Goal: Task Accomplishment & Management: Complete application form

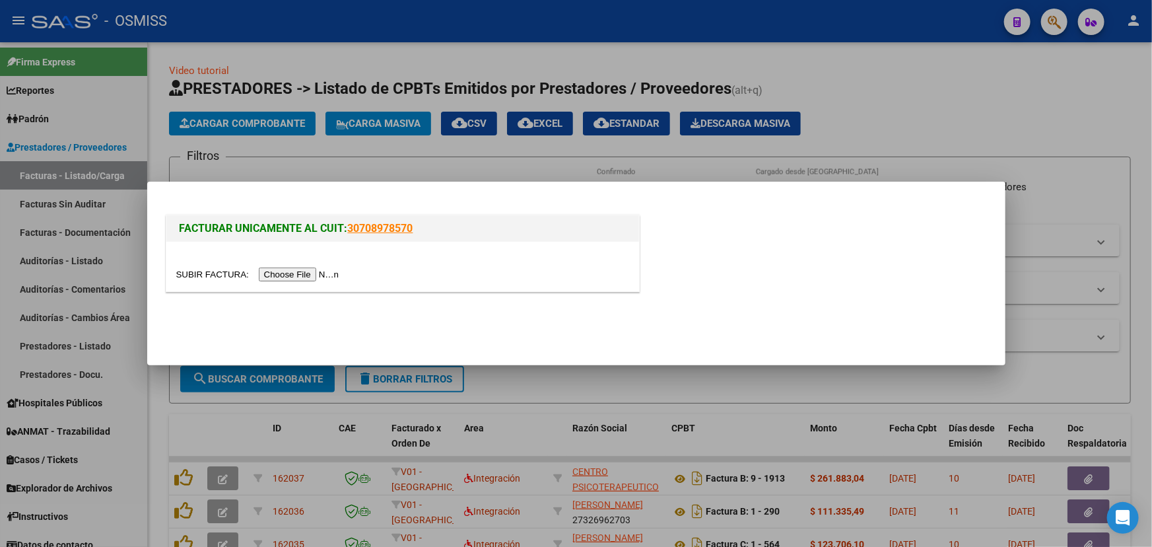
click at [214, 270] on input "file" at bounding box center [259, 274] width 167 height 14
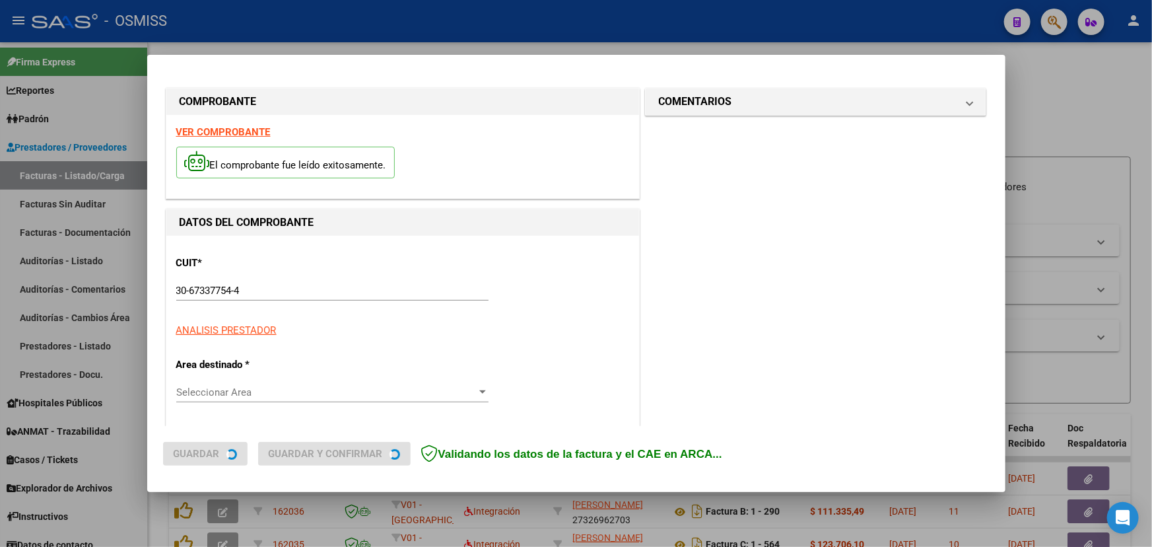
type input "2025-08-07"
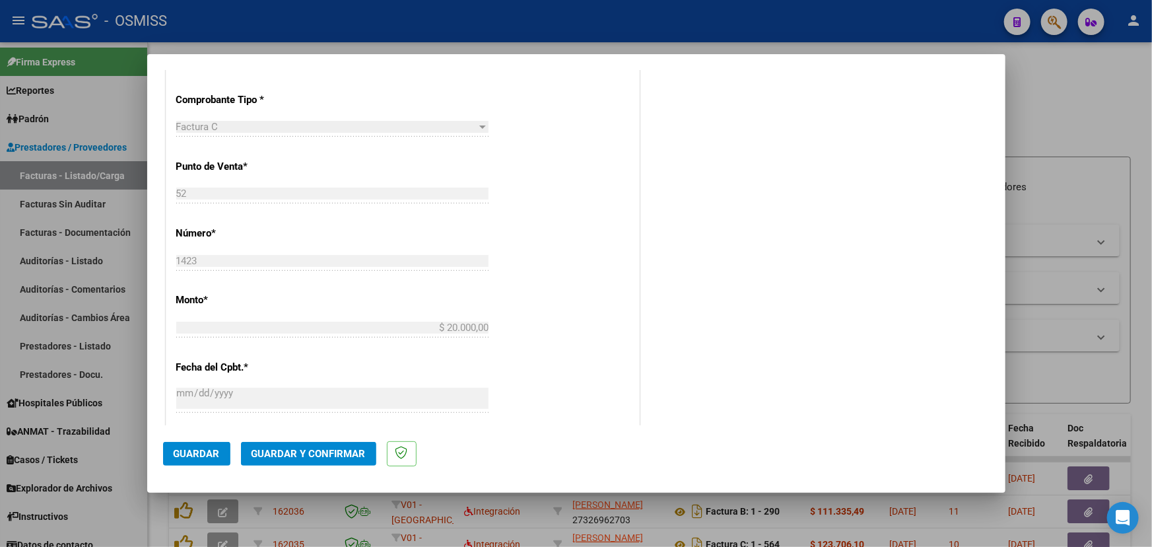
scroll to position [420, 0]
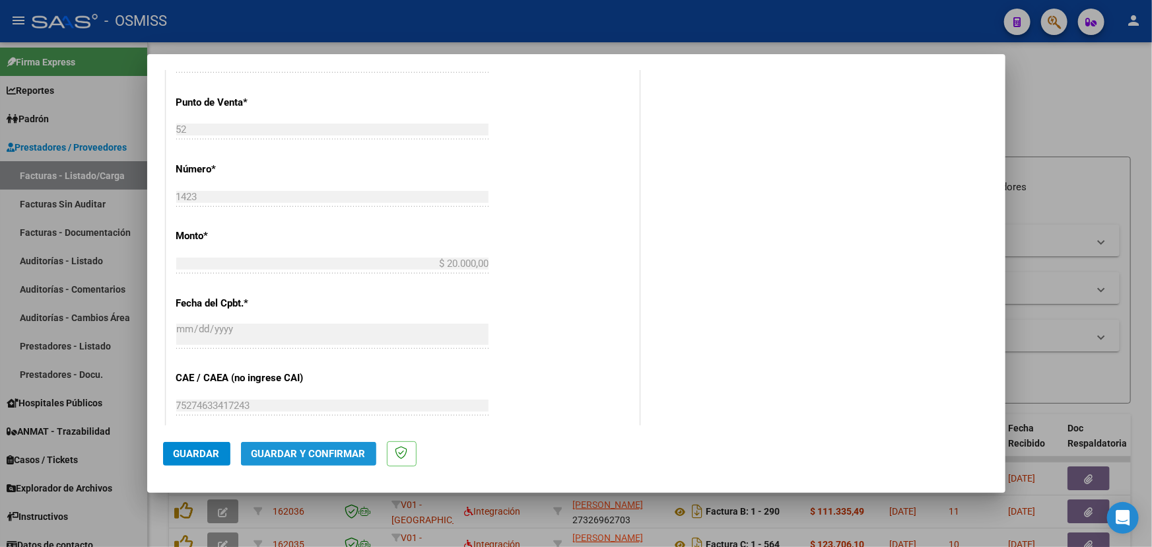
click at [322, 451] on span "Guardar y Confirmar" at bounding box center [309, 454] width 114 height 12
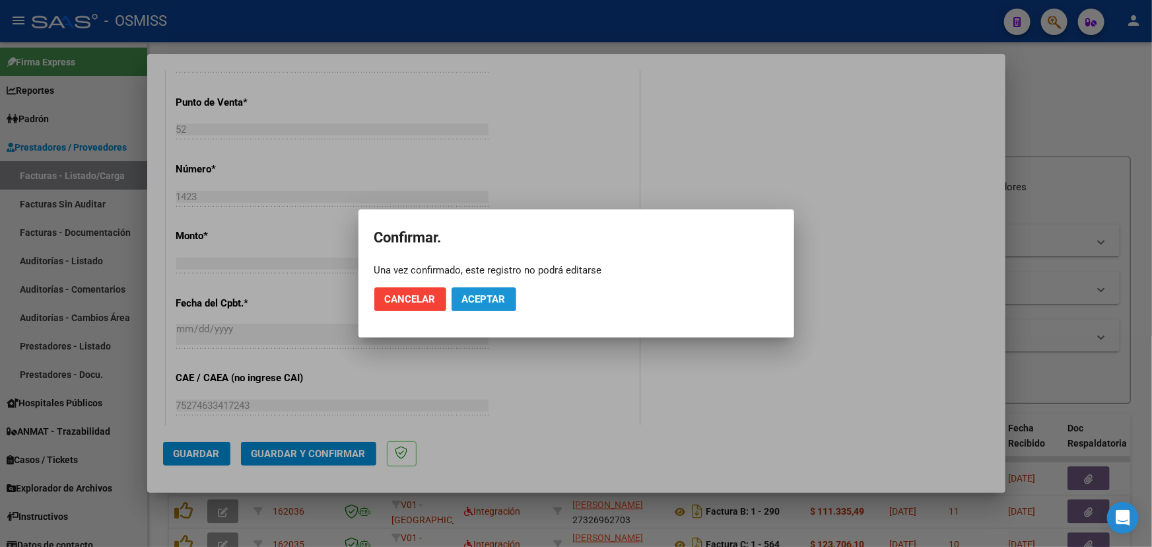
click at [480, 298] on span "Aceptar" at bounding box center [484, 299] width 44 height 12
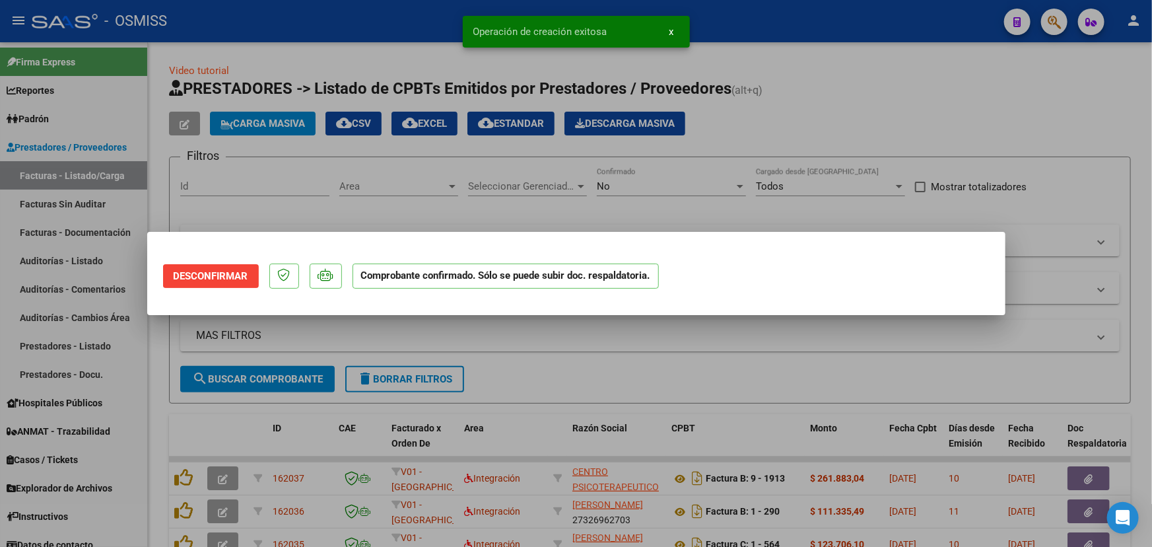
scroll to position [0, 0]
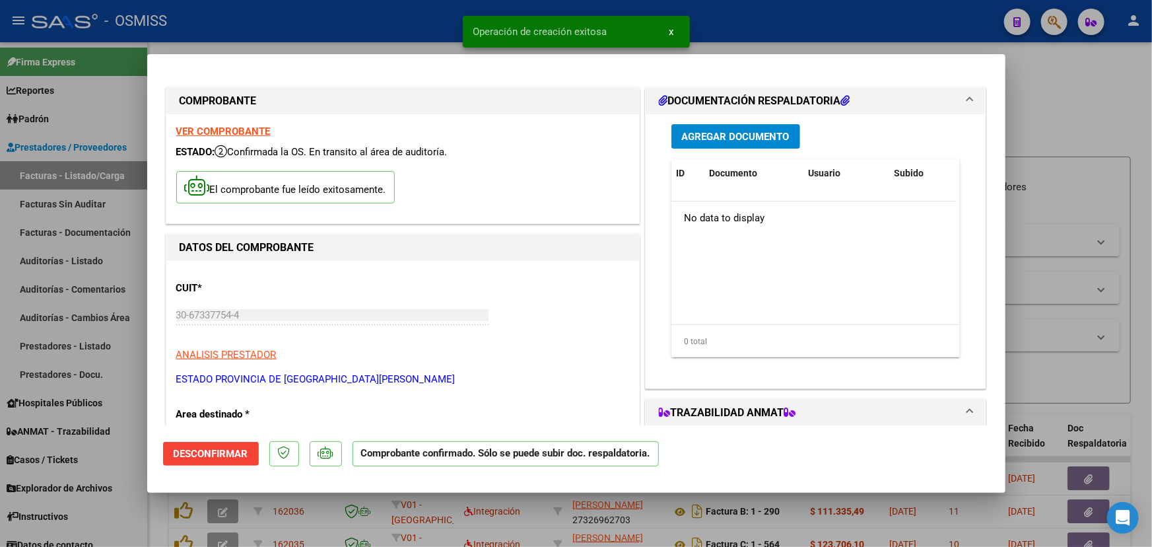
click at [1129, 67] on div at bounding box center [576, 273] width 1152 height 547
type input "$ 0,00"
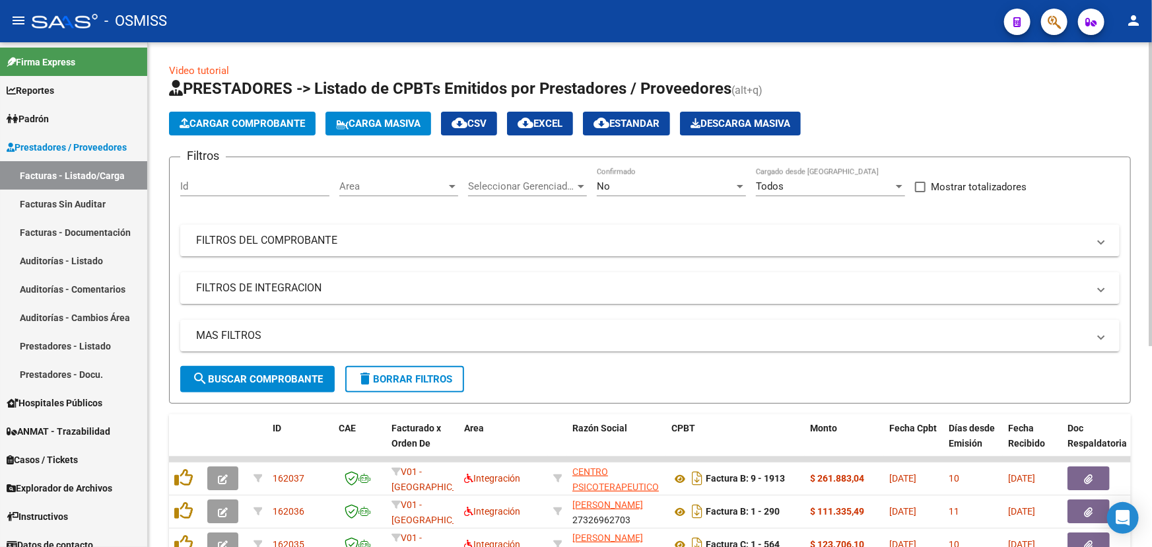
click at [203, 121] on span "Cargar Comprobante" at bounding box center [242, 124] width 125 height 12
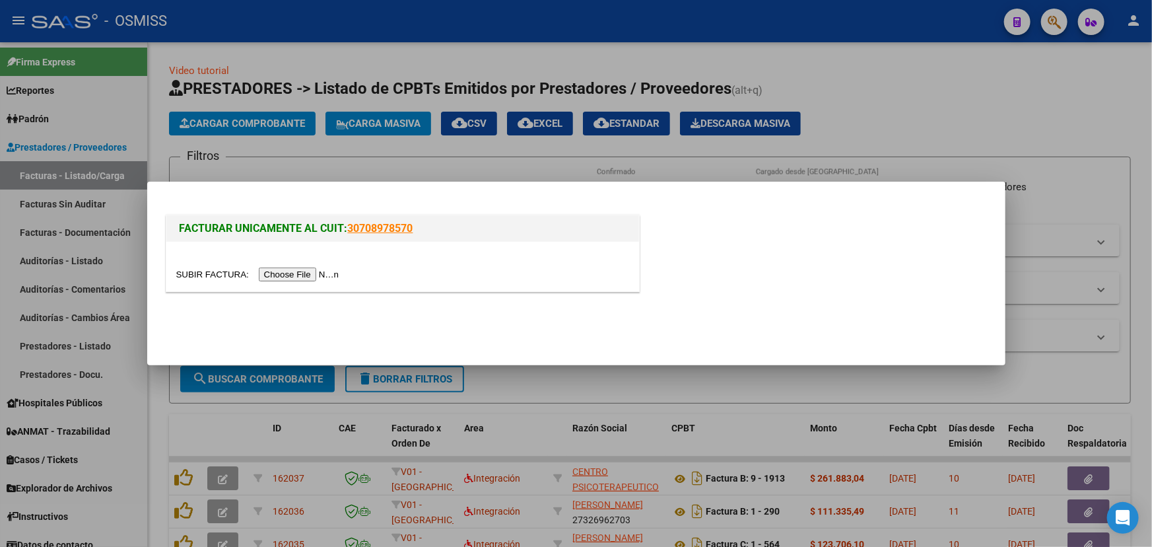
click at [196, 273] on input "file" at bounding box center [259, 274] width 167 height 14
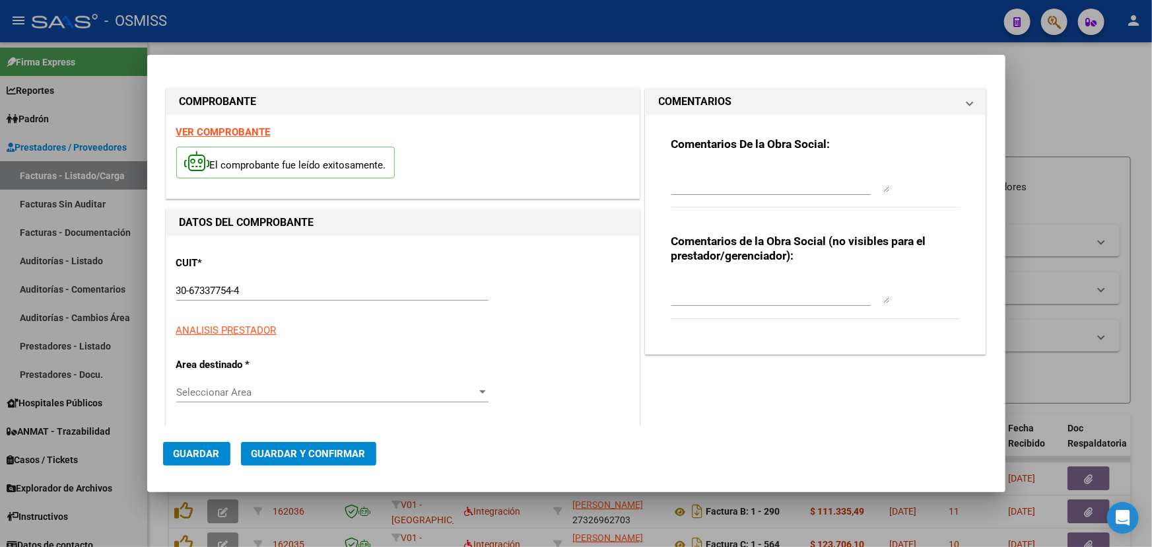
type input "2025-08-10"
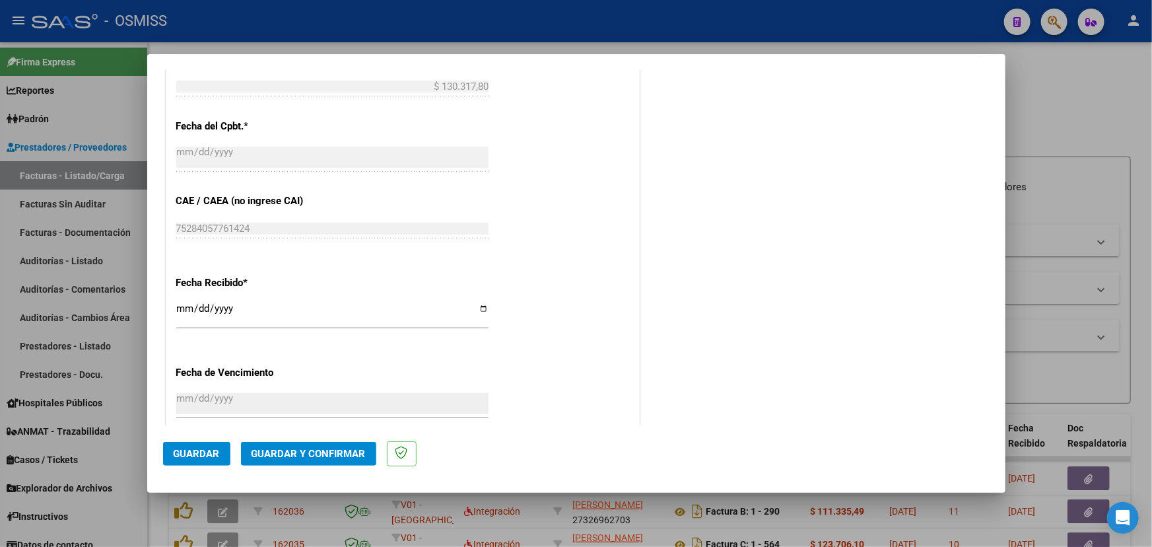
scroll to position [600, 0]
click at [282, 452] on span "Guardar y Confirmar" at bounding box center [309, 454] width 114 height 12
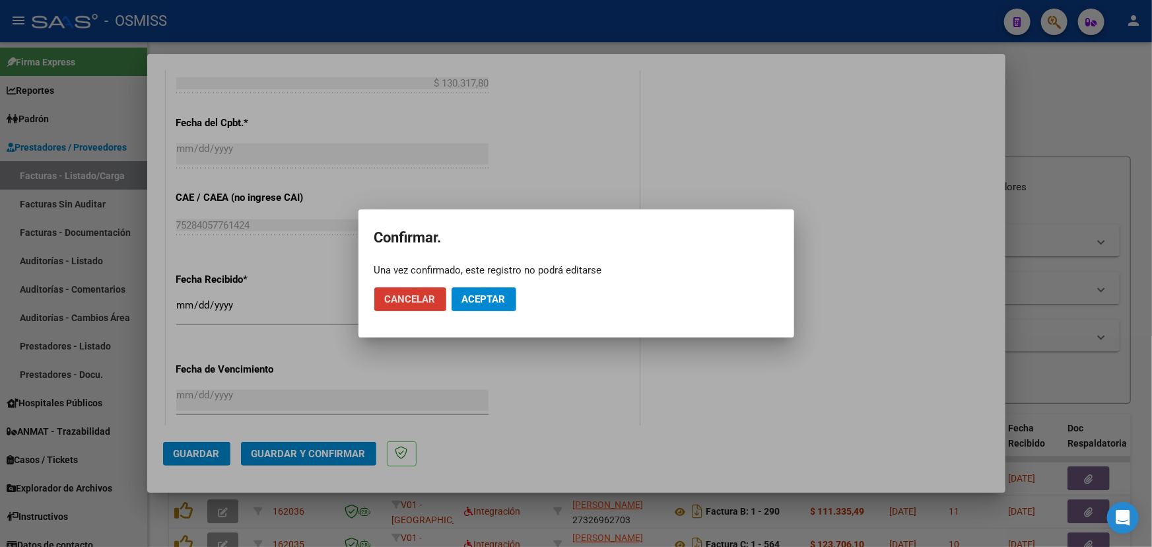
click at [475, 302] on span "Aceptar" at bounding box center [484, 299] width 44 height 12
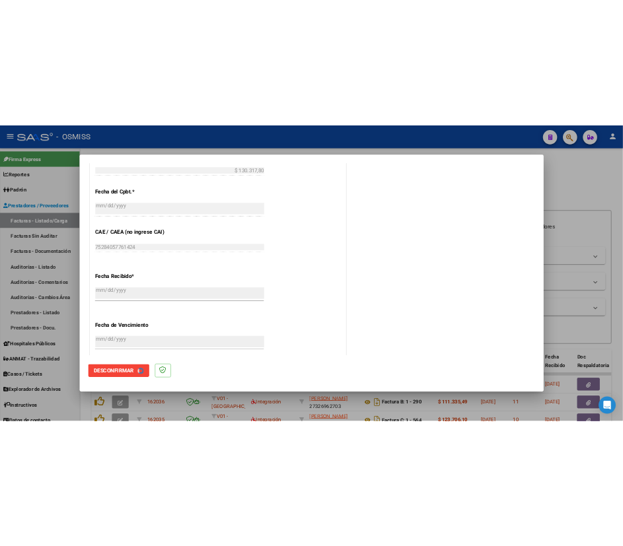
scroll to position [0, 0]
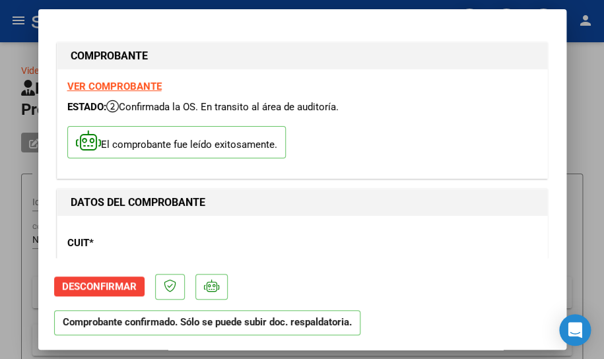
drag, startPoint x: 598, startPoint y: 357, endPoint x: 598, endPoint y: 372, distance: 14.5
click at [598, 359] on html "menu - OSMISS person Firma Express Reportes Ingresos Percibidos Análisis de tod…" at bounding box center [302, 179] width 604 height 359
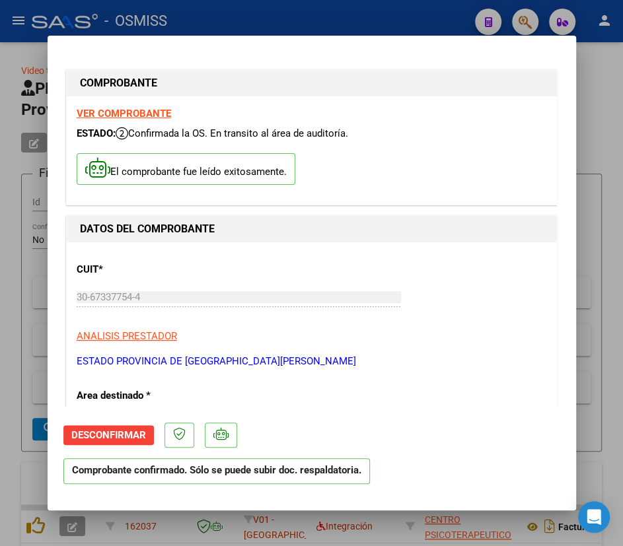
click at [606, 87] on div at bounding box center [311, 273] width 623 height 546
type input "$ 0,00"
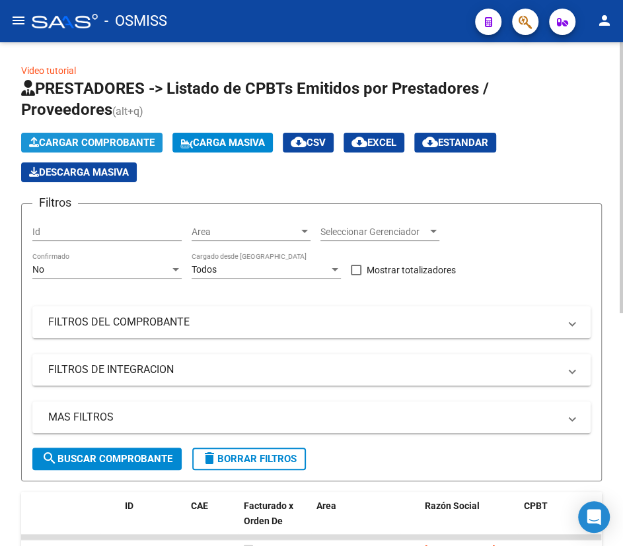
click at [124, 139] on span "Cargar Comprobante" at bounding box center [91, 143] width 125 height 12
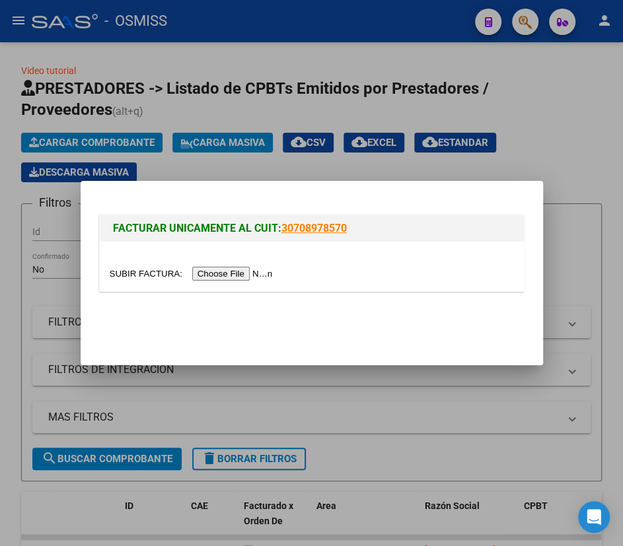
click at [120, 279] on input "file" at bounding box center [193, 274] width 167 height 14
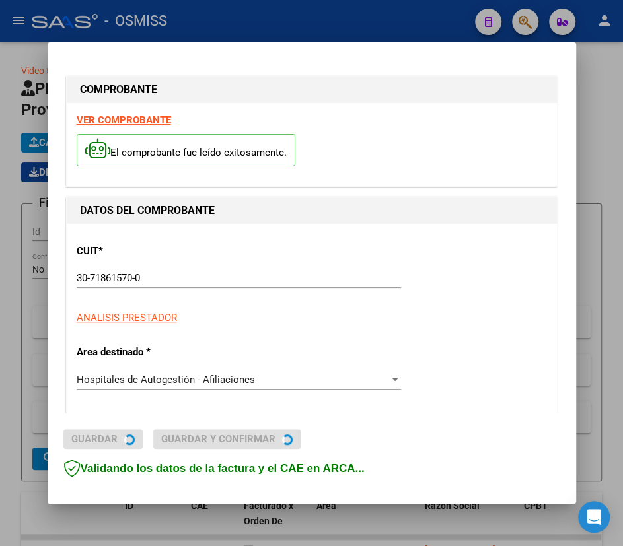
type input "[DATE]"
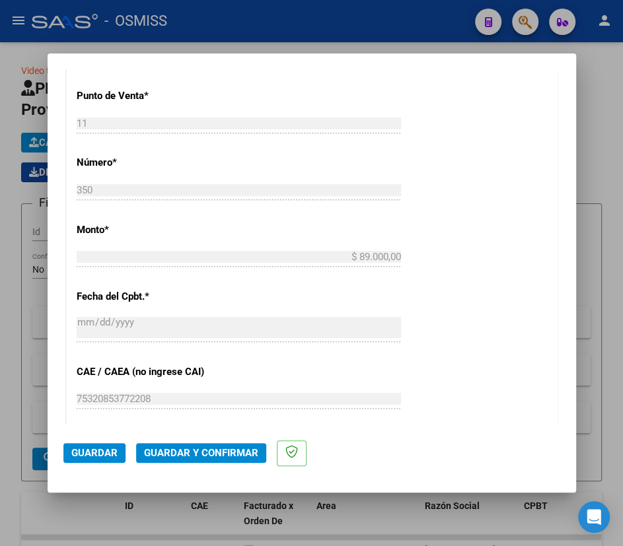
scroll to position [480, 0]
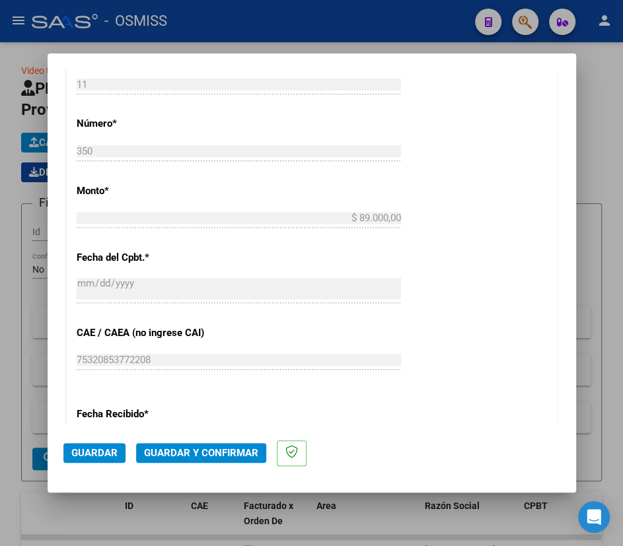
click at [174, 442] on mat-dialog-actions "Guardar Guardar y Confirmar" at bounding box center [311, 451] width 497 height 52
click at [181, 454] on span "Guardar y Confirmar" at bounding box center [201, 453] width 114 height 12
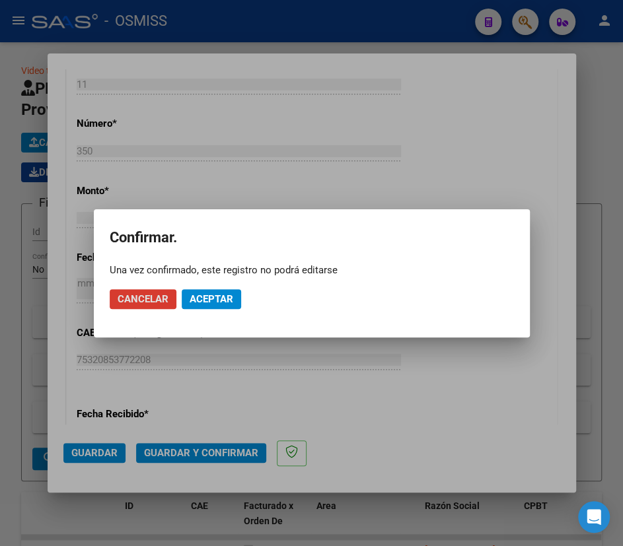
click at [221, 298] on span "Aceptar" at bounding box center [212, 299] width 44 height 12
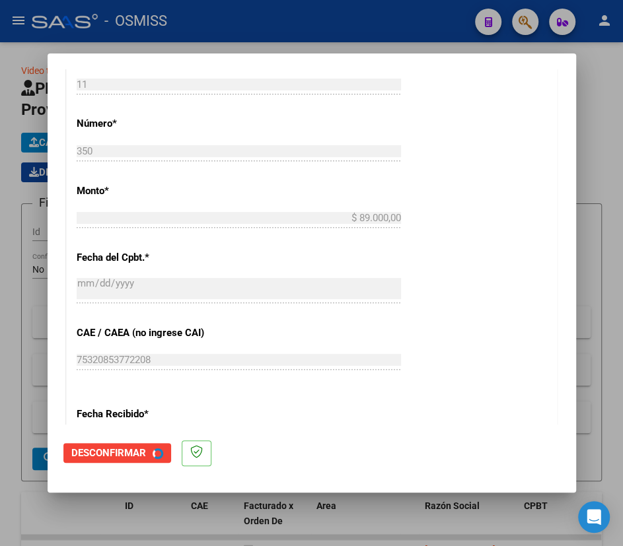
scroll to position [0, 0]
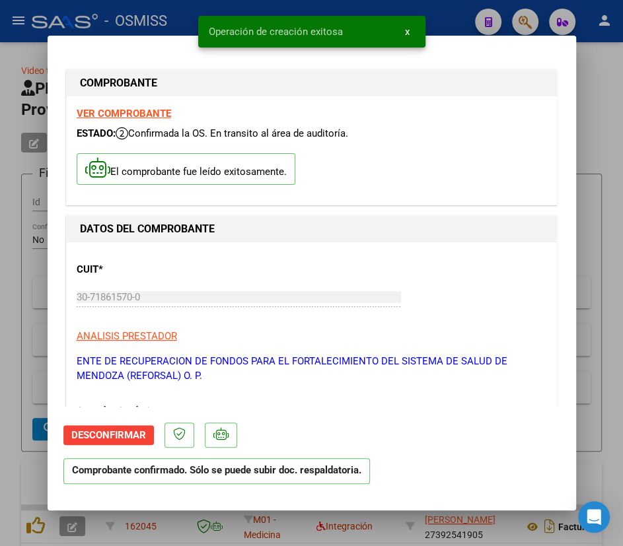
click at [590, 87] on div at bounding box center [311, 273] width 623 height 546
type input "$ 0,00"
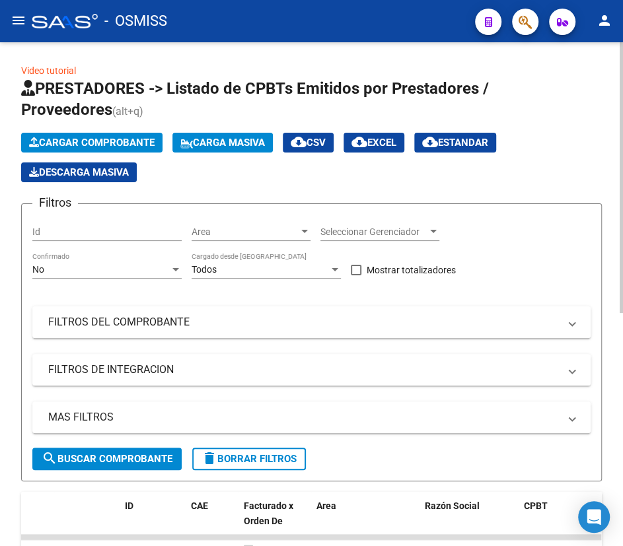
click at [73, 137] on span "Cargar Comprobante" at bounding box center [91, 143] width 125 height 12
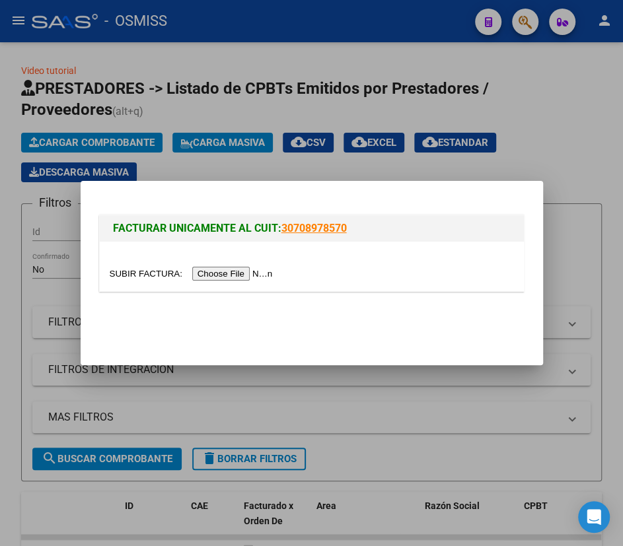
click at [151, 266] on div at bounding box center [312, 273] width 404 height 15
click at [137, 277] on input "file" at bounding box center [193, 274] width 167 height 14
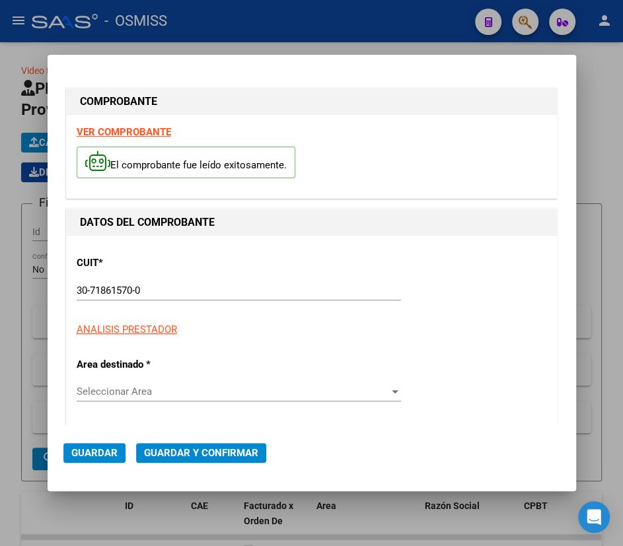
type input "[DATE]"
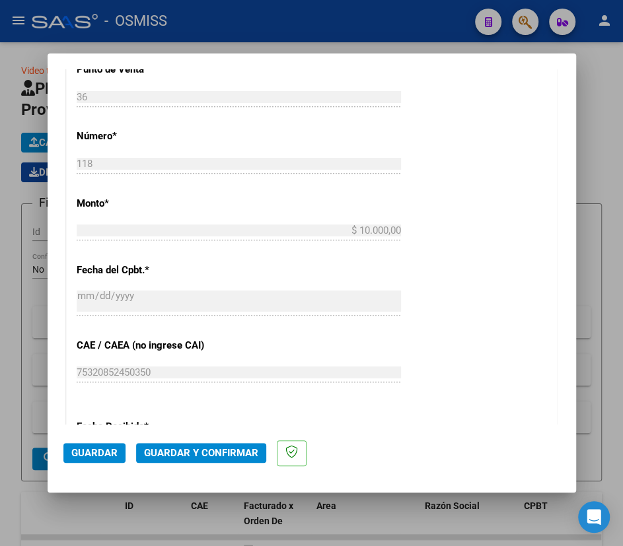
scroll to position [480, 0]
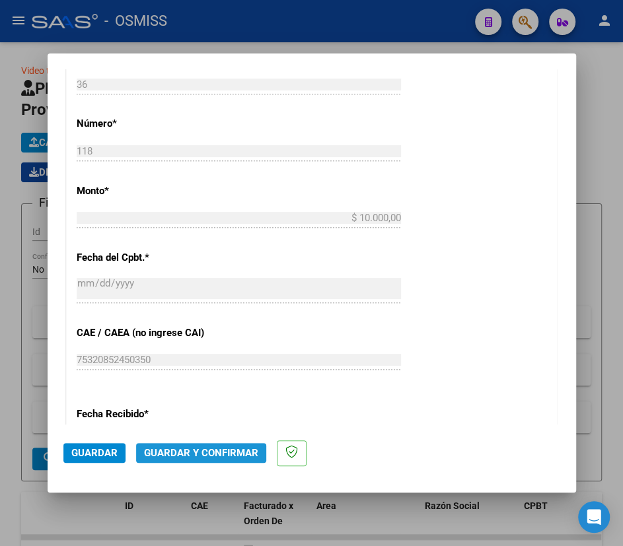
click at [227, 452] on span "Guardar y Confirmar" at bounding box center [201, 453] width 114 height 12
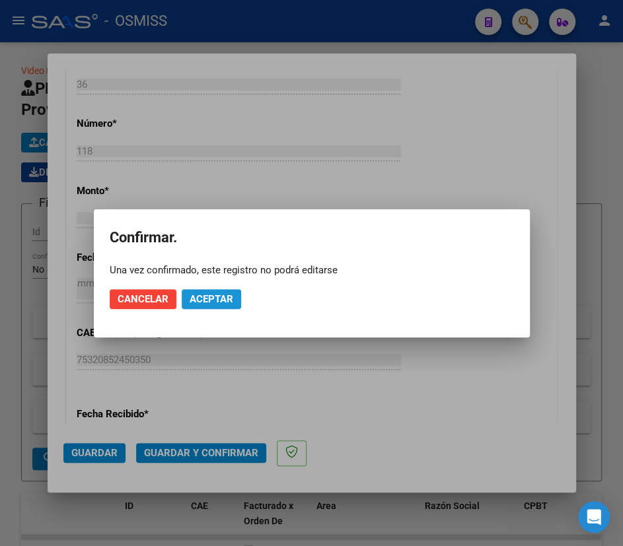
click at [201, 302] on span "Aceptar" at bounding box center [212, 299] width 44 height 12
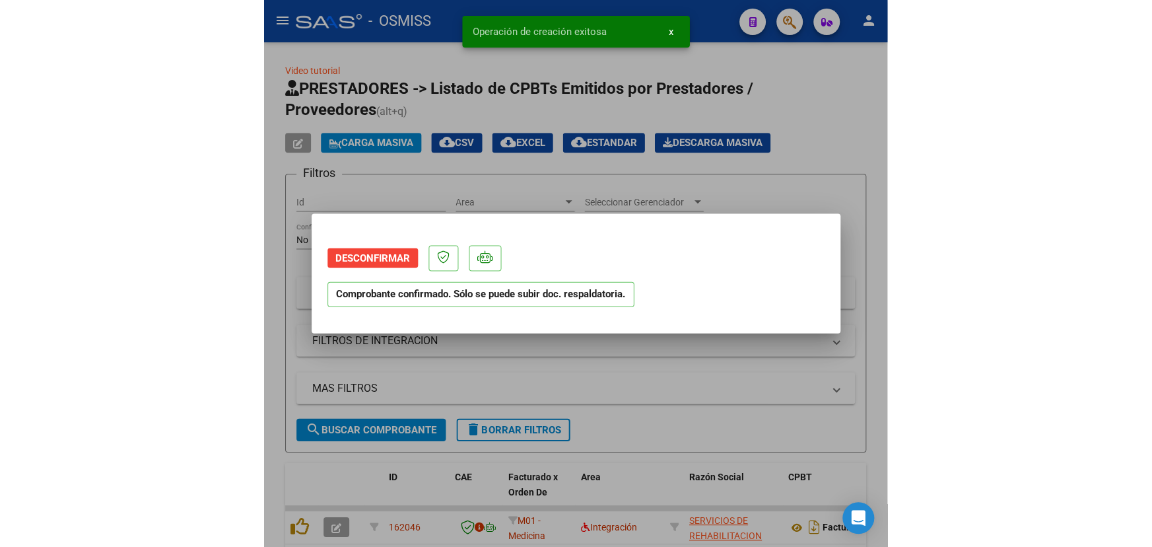
scroll to position [0, 0]
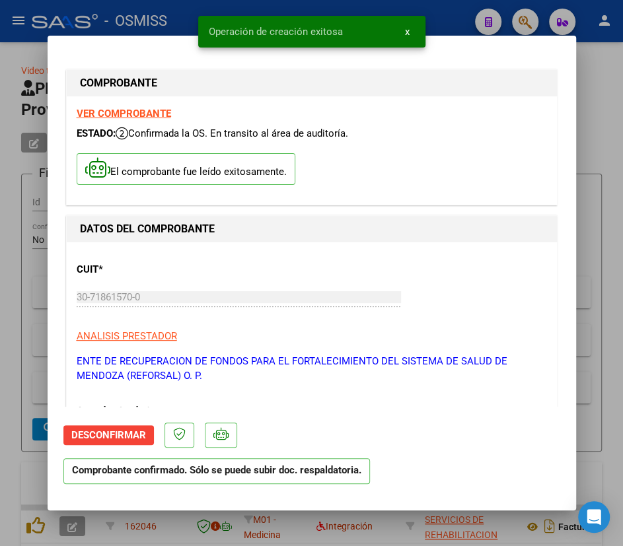
click at [592, 71] on div at bounding box center [311, 273] width 623 height 546
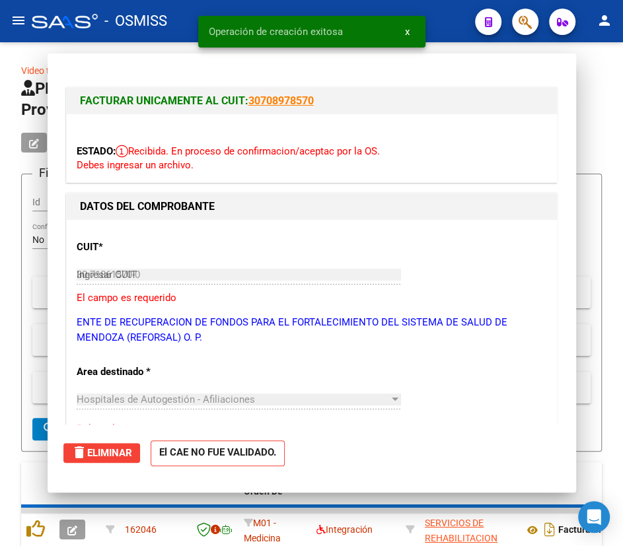
type input "$ 0,00"
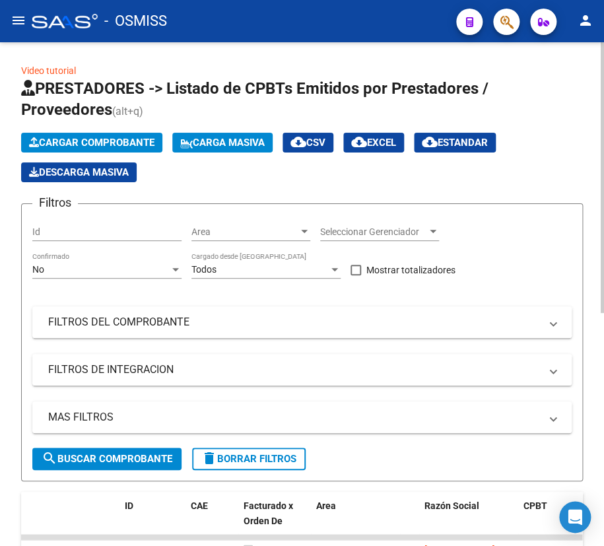
click at [65, 138] on span "Cargar Comprobante" at bounding box center [91, 143] width 125 height 12
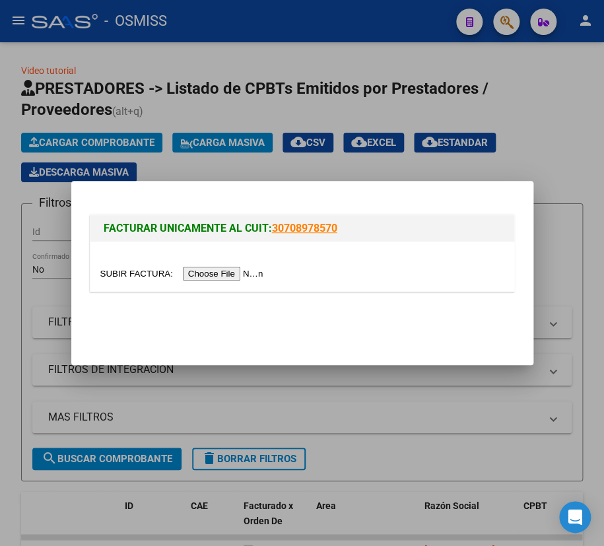
click at [160, 273] on input "file" at bounding box center [183, 274] width 167 height 14
type input "C:\fakepath\REMITO 30931 HOSPITAL [PERSON_NAME].pdf"
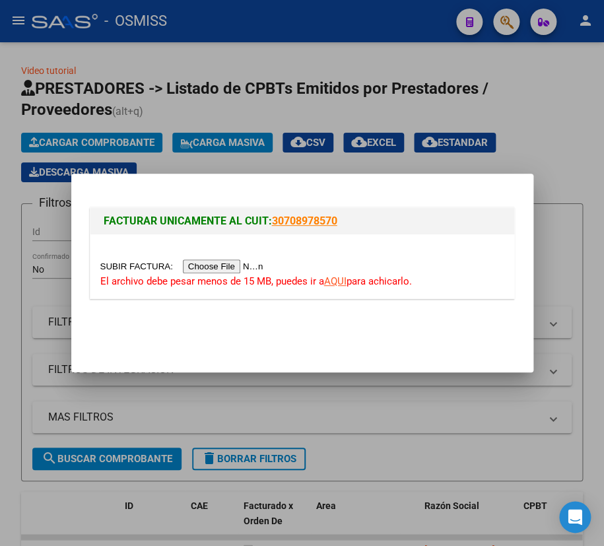
click at [345, 279] on link "AQUI" at bounding box center [335, 281] width 22 height 12
click at [92, 141] on div at bounding box center [302, 273] width 604 height 546
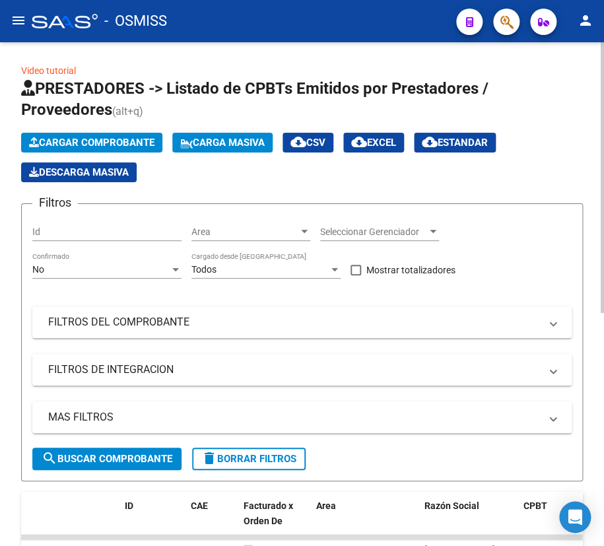
click at [125, 137] on span "Cargar Comprobante" at bounding box center [91, 143] width 125 height 12
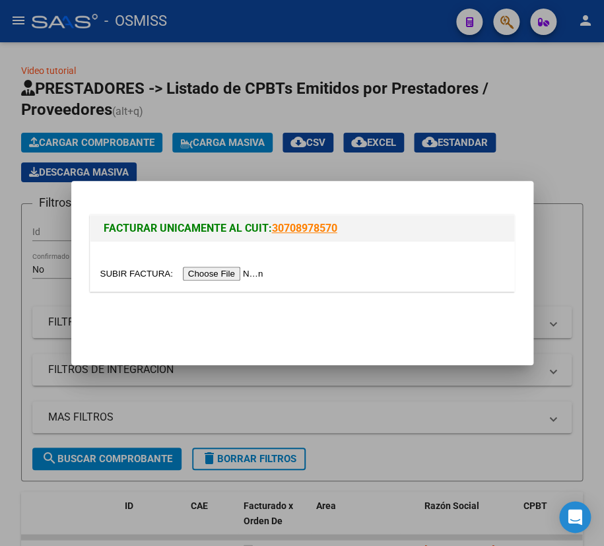
click at [141, 273] on input "file" at bounding box center [183, 274] width 167 height 14
type input "C:\fakepath\REMITO 30931 HOSPITAL SAPORITI_compressed.pdf"
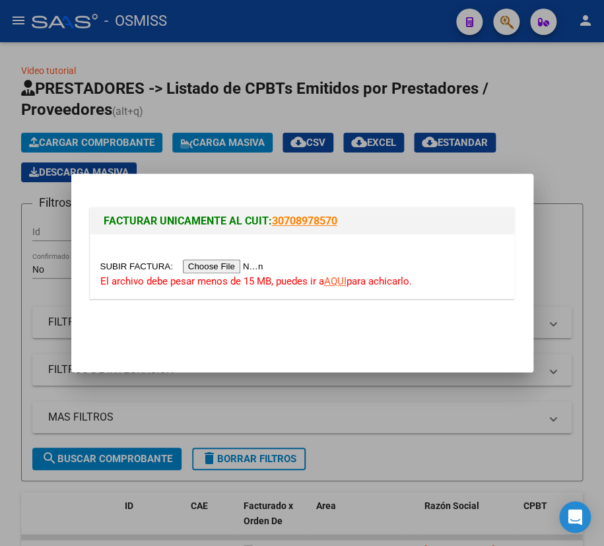
click at [211, 265] on input "file" at bounding box center [183, 267] width 167 height 14
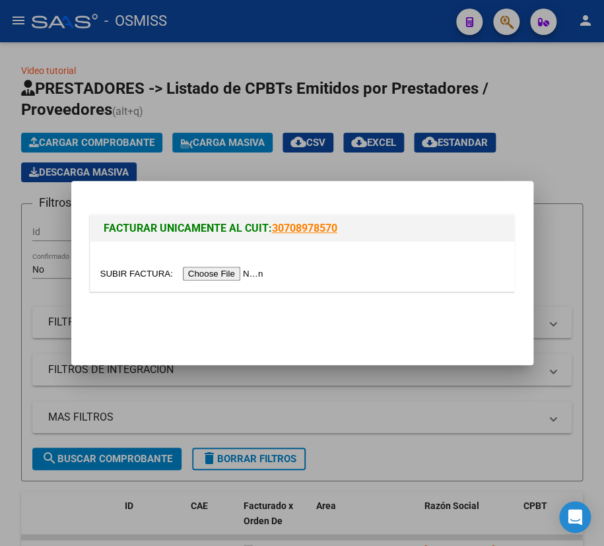
click at [145, 274] on input "file" at bounding box center [183, 274] width 167 height 14
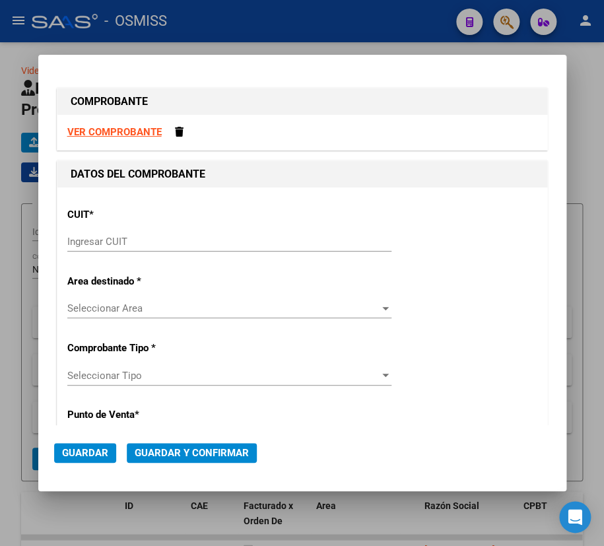
click at [135, 240] on input "Ingresar CUIT" at bounding box center [229, 242] width 324 height 12
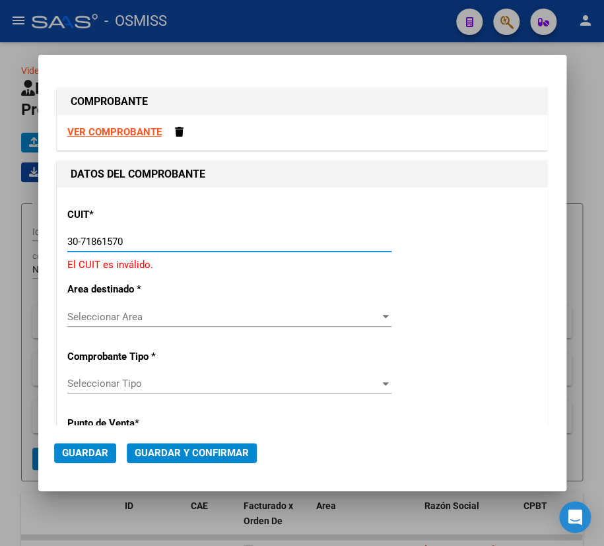
type input "30-71861570-0"
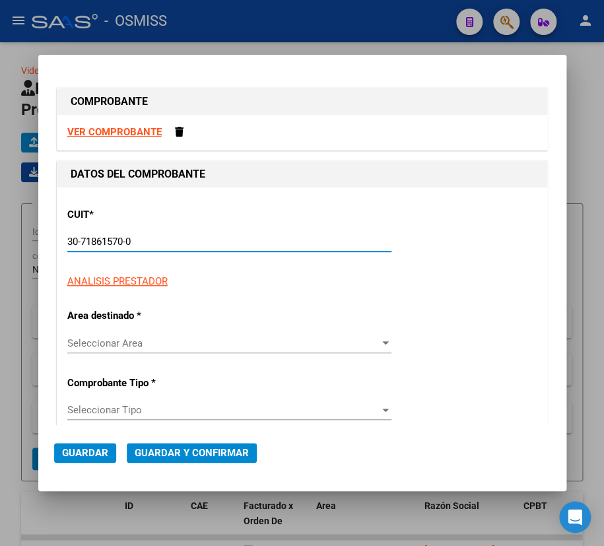
type input "36"
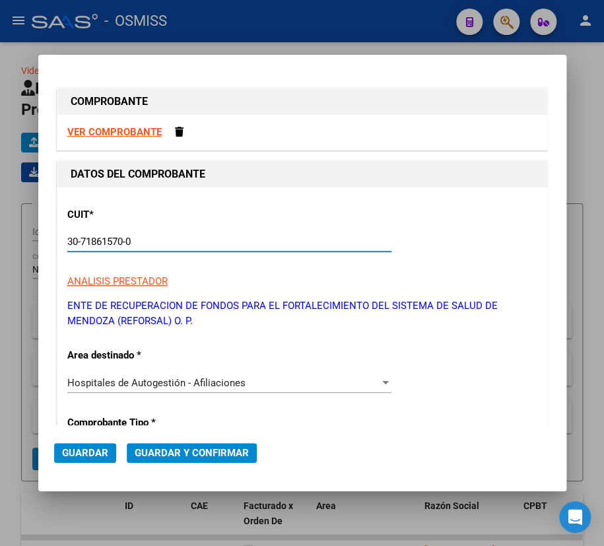
scroll to position [180, 0]
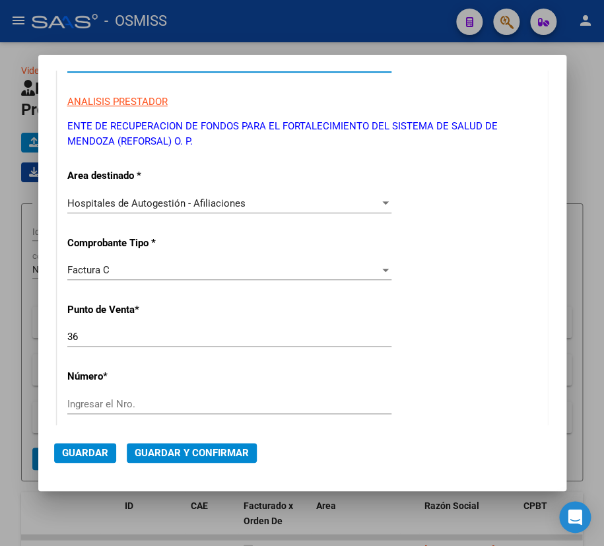
type input "30-71861570-0"
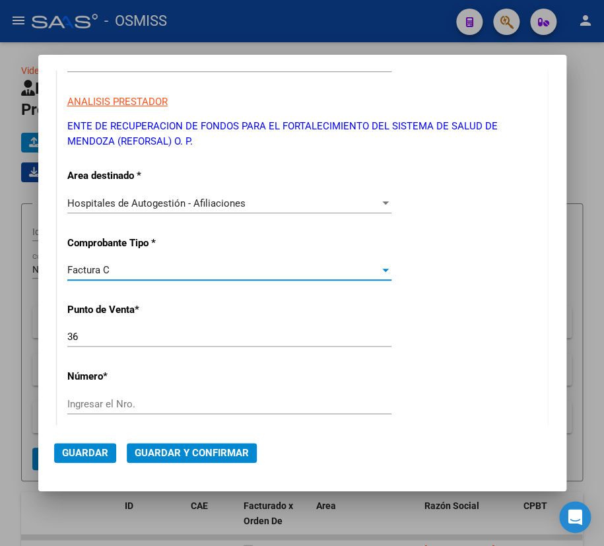
drag, startPoint x: 69, startPoint y: 264, endPoint x: 39, endPoint y: 263, distance: 29.7
click at [39, 263] on mat-dialog-content "COMPROBANTE VER COMPROBANTE DATOS DEL COMPROBANTE CUIT * 30-71861570-0 Ingresar…" at bounding box center [302, 248] width 528 height 355
click at [382, 269] on div at bounding box center [385, 270] width 7 height 3
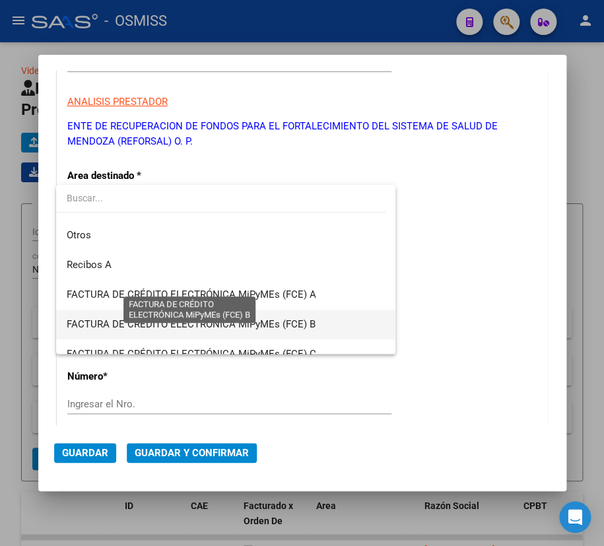
scroll to position [300, 0]
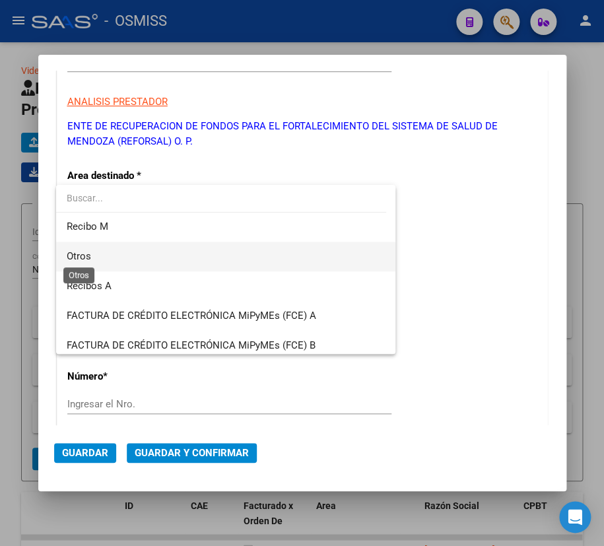
click at [86, 259] on span "Otros" at bounding box center [79, 256] width 24 height 12
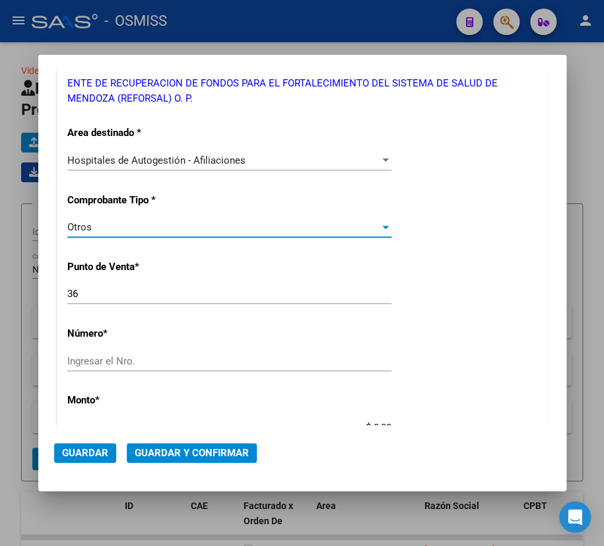
scroll to position [240, 0]
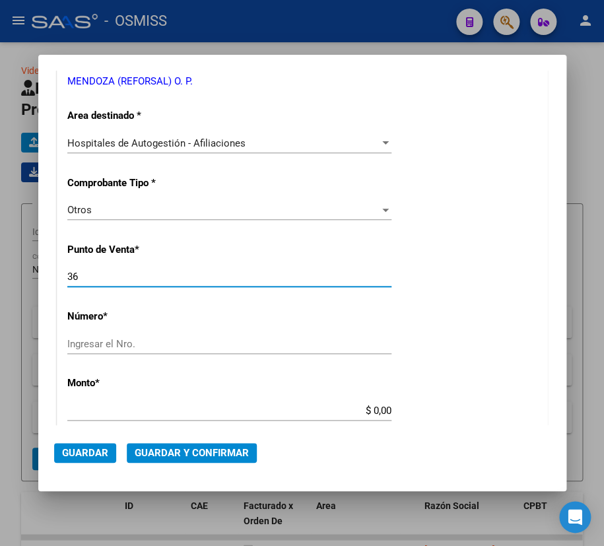
drag, startPoint x: 88, startPoint y: 277, endPoint x: 49, endPoint y: 273, distance: 39.2
click at [44, 274] on mat-dialog-content "COMPROBANTE VER COMPROBANTE DATOS DEL COMPROBANTE CUIT * 30-71861570-0 Ingresar…" at bounding box center [302, 248] width 528 height 355
type input "0"
click at [149, 343] on input "Ingresar el Nro." at bounding box center [229, 344] width 324 height 12
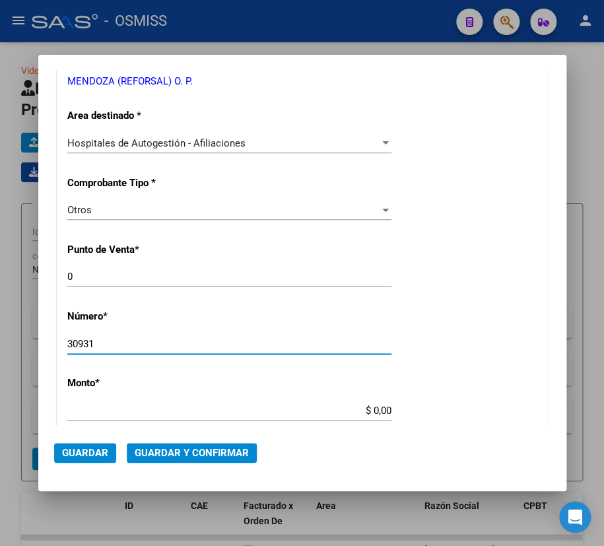
type input "30931"
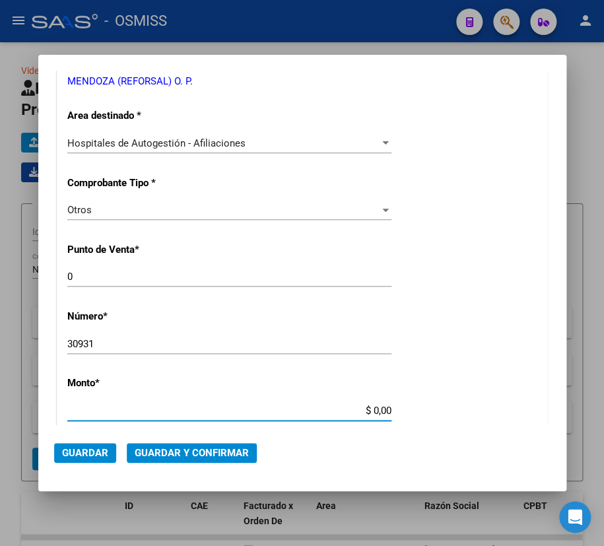
drag, startPoint x: 367, startPoint y: 409, endPoint x: 448, endPoint y: 411, distance: 81.9
click at [448, 411] on div "CUIT * 30-71861570-0 Ingresar CUIT ANALISIS PRESTADOR ENTE DE RECUPERACION DE F…" at bounding box center [302, 423] width 490 height 951
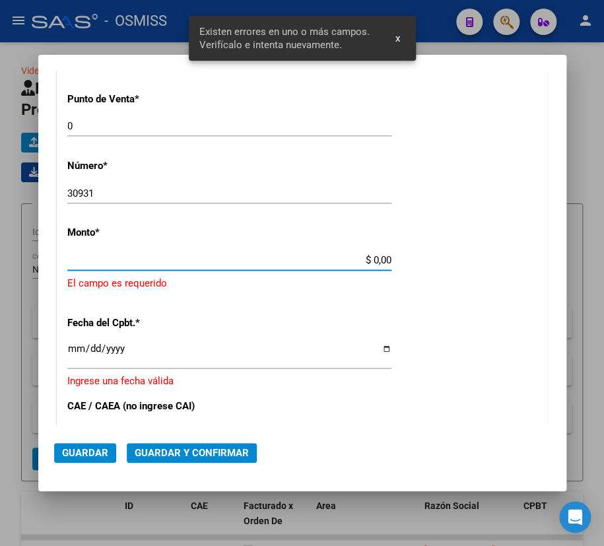
scroll to position [396, 0]
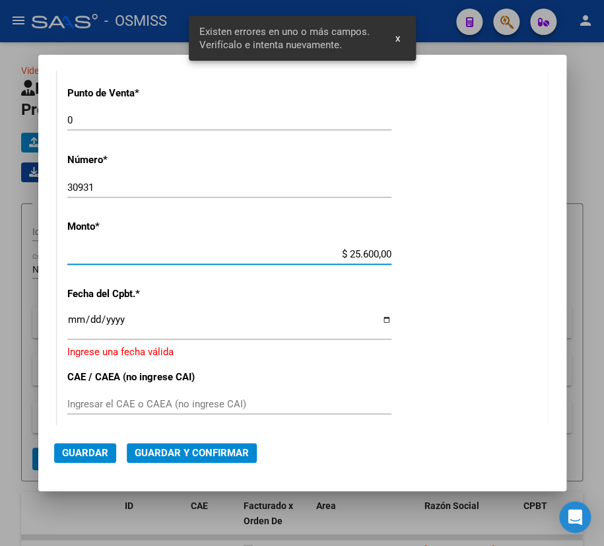
type input "$ 256.000,00"
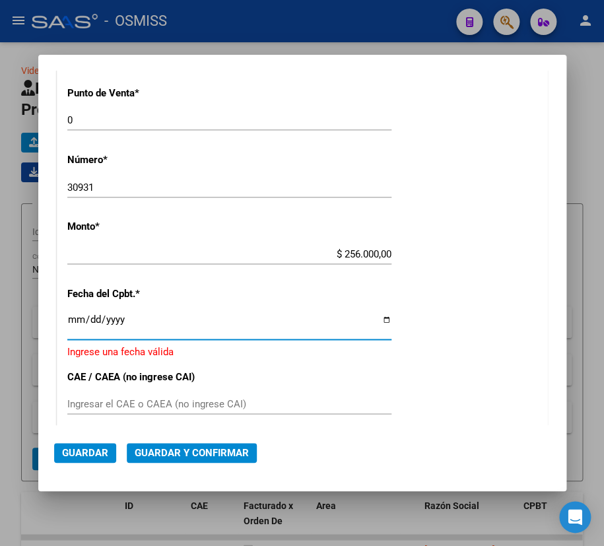
click at [70, 314] on input "Ingresar la fecha" at bounding box center [229, 324] width 324 height 21
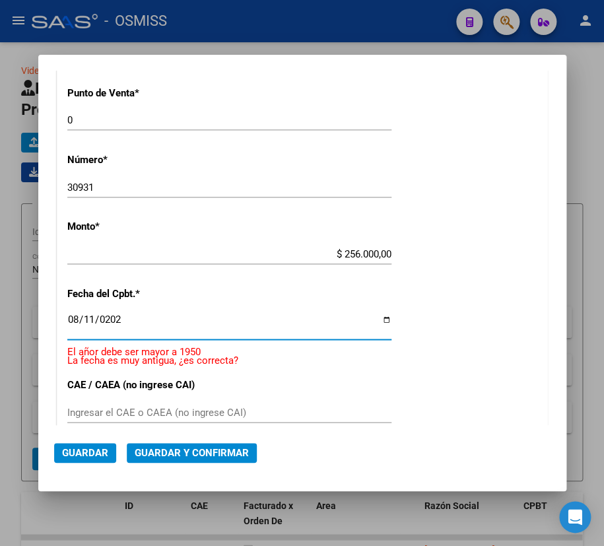
type input "[DATE]"
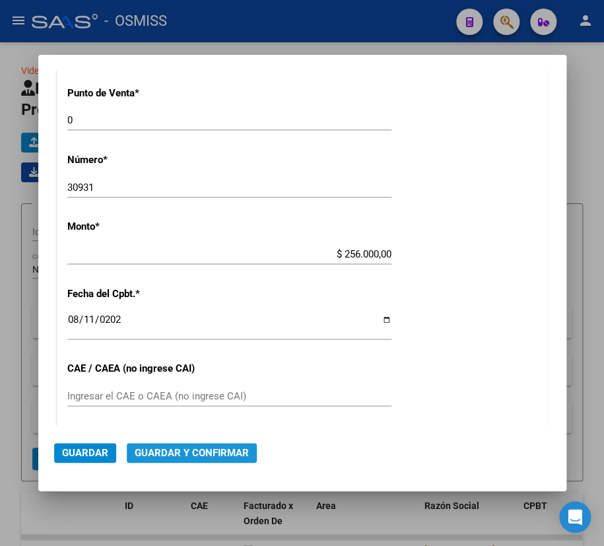
click at [193, 454] on span "Guardar y Confirmar" at bounding box center [192, 453] width 114 height 12
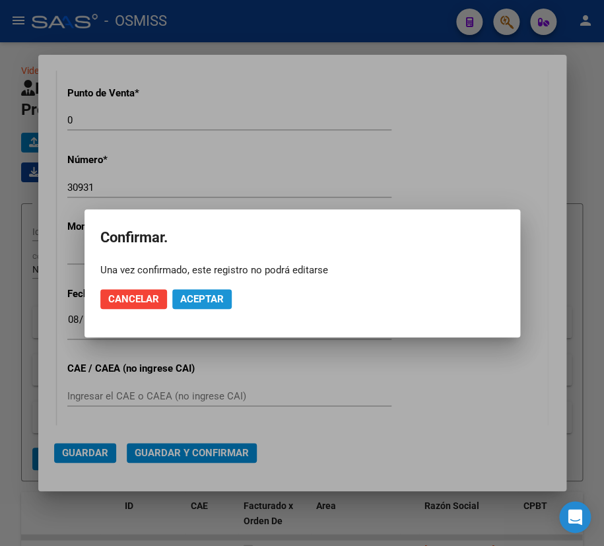
click at [199, 300] on span "Aceptar" at bounding box center [202, 299] width 44 height 12
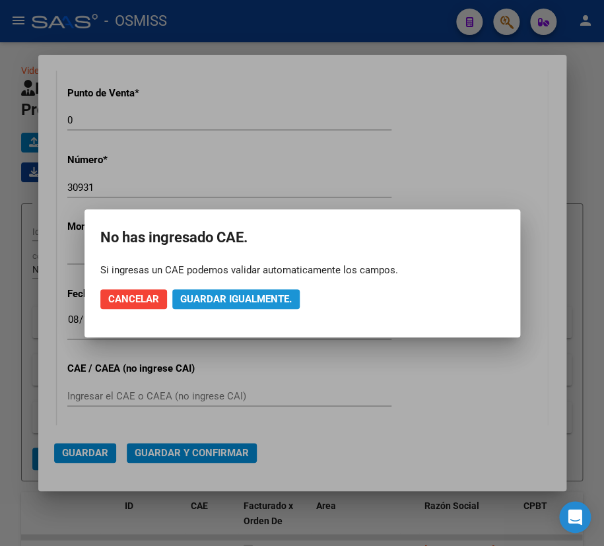
click at [237, 297] on span "Guardar igualmente." at bounding box center [236, 299] width 112 height 12
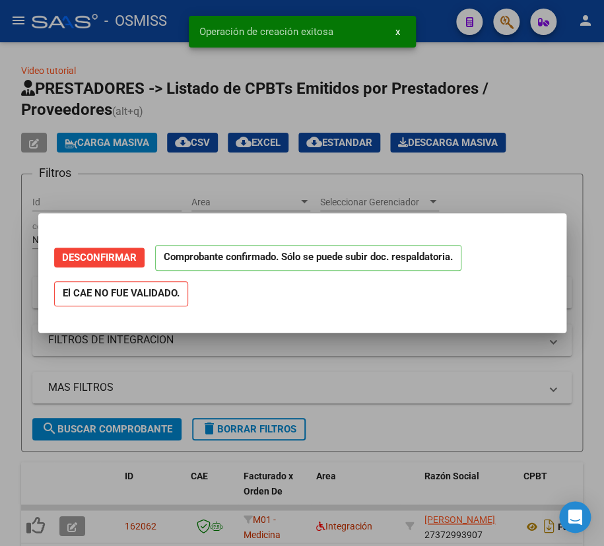
scroll to position [0, 0]
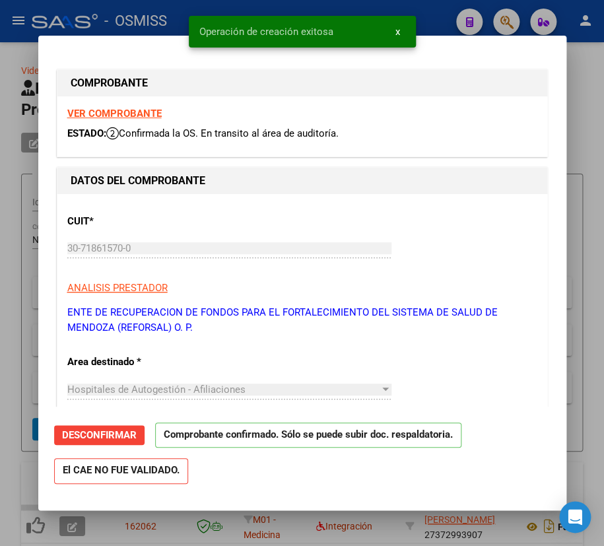
type input "[DATE]"
click at [594, 137] on div at bounding box center [302, 273] width 604 height 546
type input "$ 0,00"
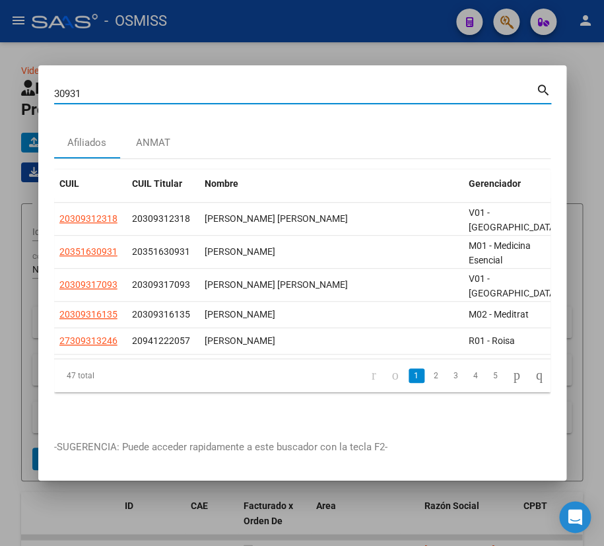
click at [54, 97] on input "30931" at bounding box center [295, 94] width 482 height 12
type input "0-30931"
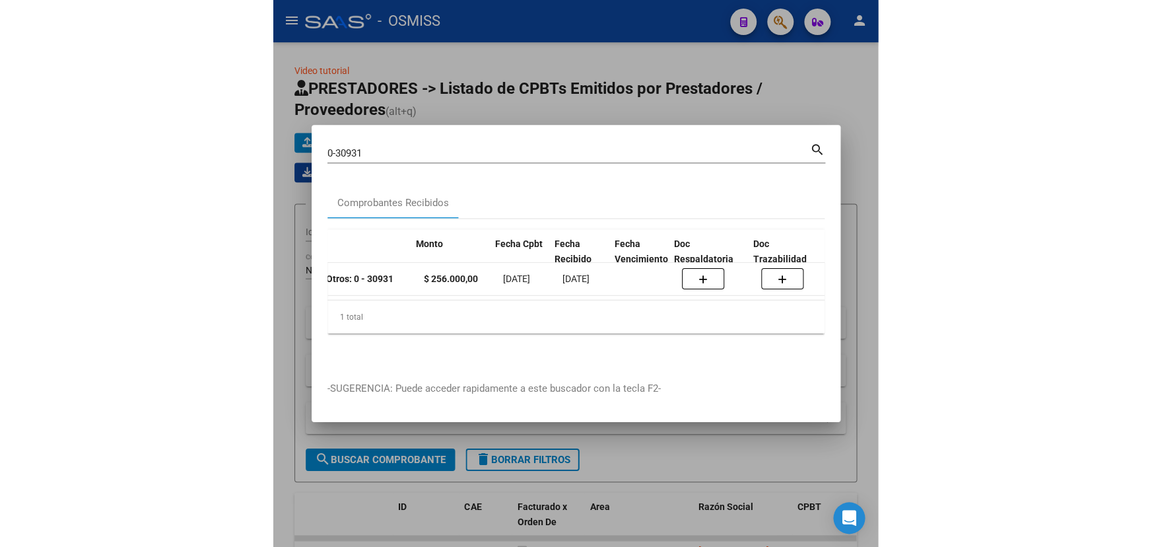
scroll to position [0, 568]
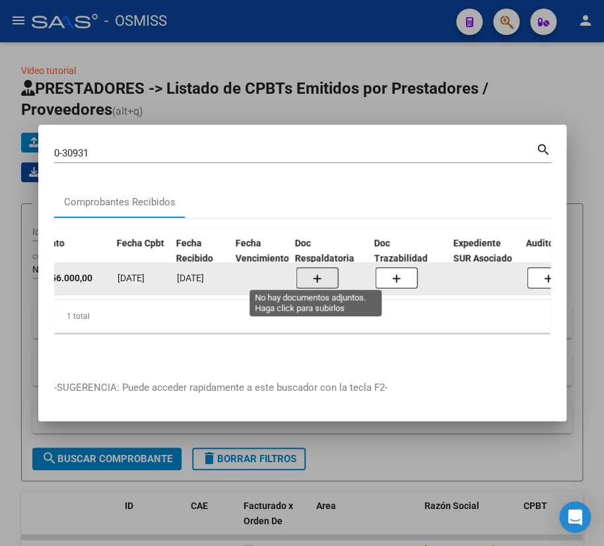
click at [304, 271] on button "button" at bounding box center [317, 277] width 42 height 21
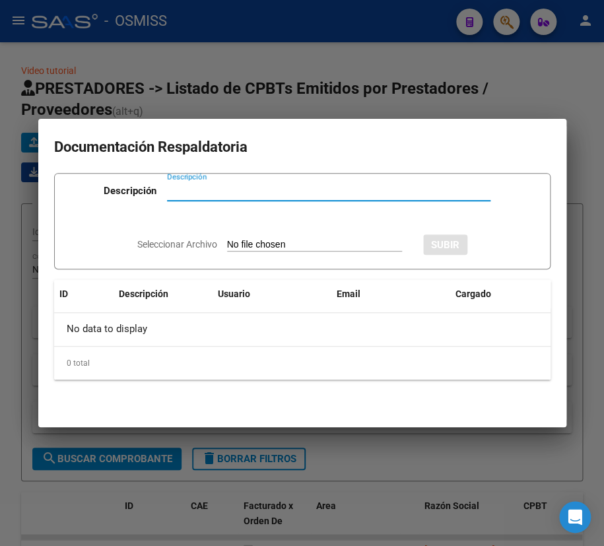
click at [210, 193] on input "Descripción" at bounding box center [329, 191] width 324 height 12
type input "DOC"
click at [186, 246] on span "Seleccionar Archivo" at bounding box center [177, 244] width 80 height 11
click at [227, 246] on input "Seleccionar Archivo" at bounding box center [314, 245] width 175 height 13
type input "C:\fakepath\2_FACREMITO 30931 HOSPITAL [PERSON_NAME].pdf"
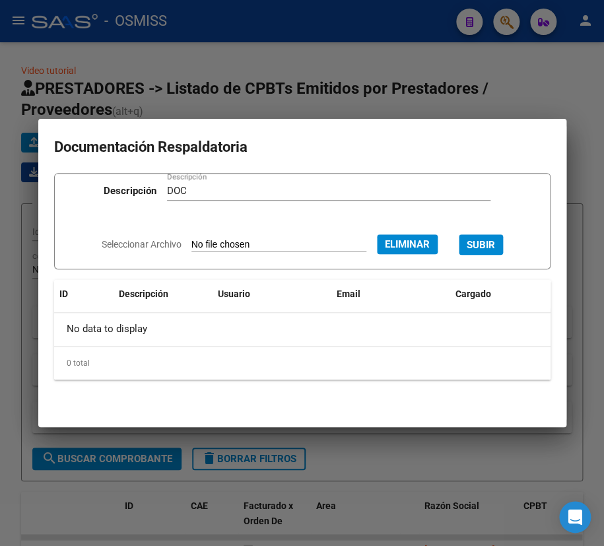
click at [495, 247] on span "SUBIR" at bounding box center [481, 245] width 28 height 12
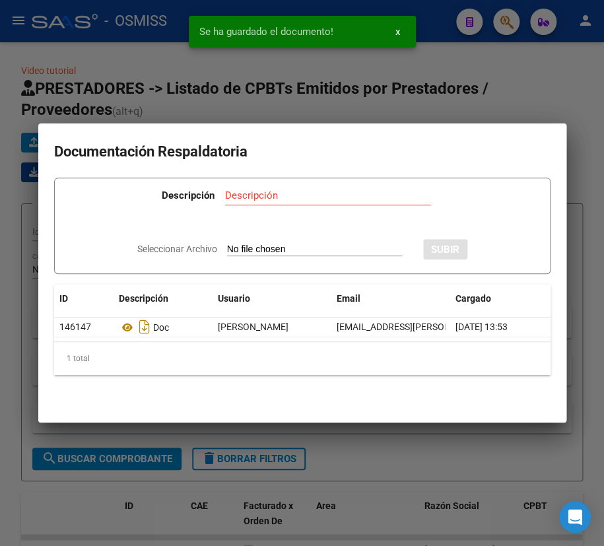
click at [559, 88] on div at bounding box center [302, 273] width 604 height 546
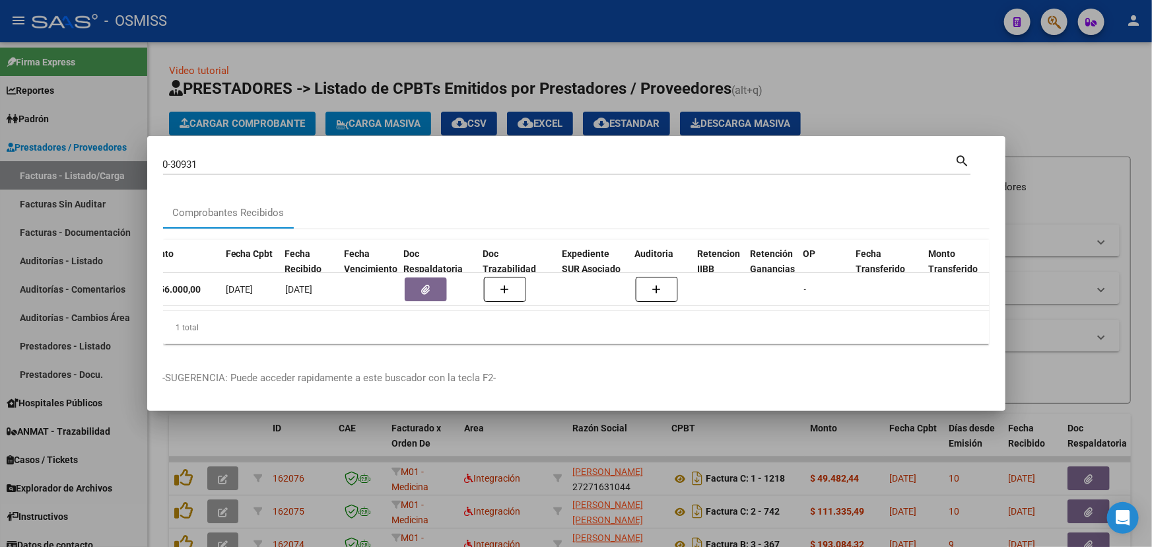
click at [955, 79] on div at bounding box center [576, 273] width 1152 height 547
